Goal: Navigation & Orientation: Find specific page/section

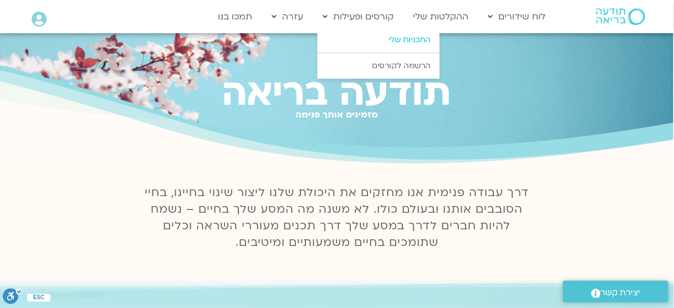
click at [399, 36] on link "התכניות שלי" at bounding box center [379, 40] width 122 height 26
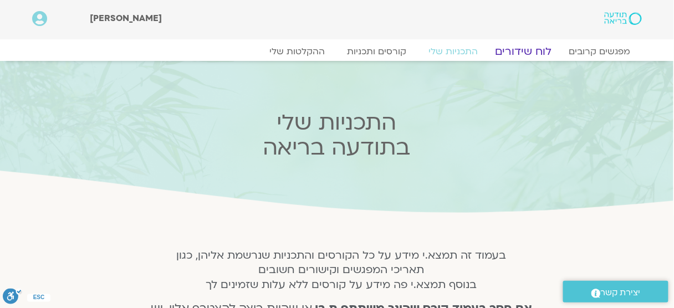
click at [510, 49] on link "לוח שידורים" at bounding box center [523, 51] width 83 height 13
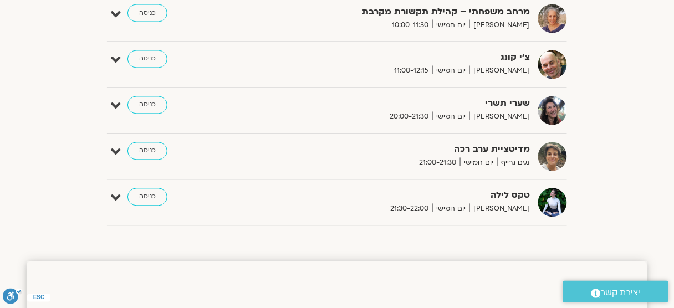
scroll to position [500, 0]
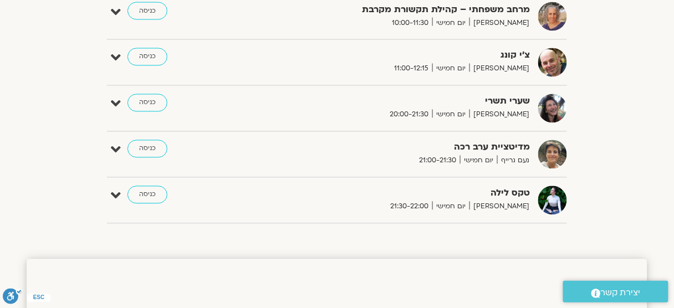
drag, startPoint x: 681, startPoint y: 36, endPoint x: 666, endPoint y: 75, distance: 42.1
click at [146, 189] on link "כניסה" at bounding box center [148, 195] width 40 height 18
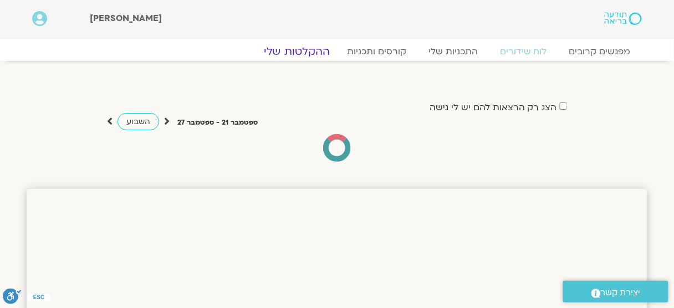
click at [304, 52] on link "ההקלטות שלי" at bounding box center [297, 51] width 93 height 13
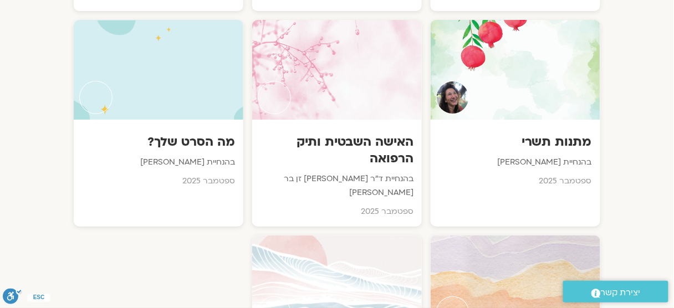
scroll to position [1030, 0]
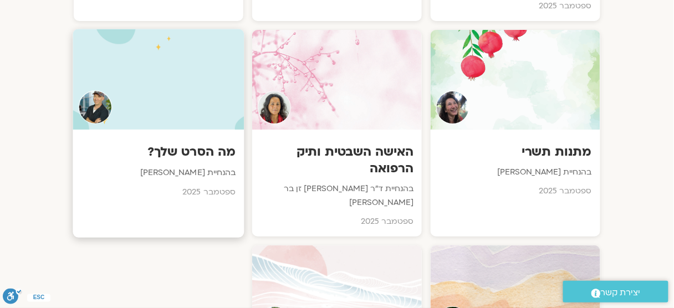
click at [157, 55] on div at bounding box center [158, 79] width 171 height 101
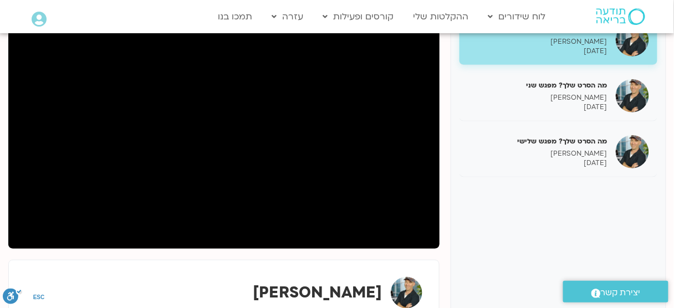
scroll to position [165, 0]
